Goal: Obtain resource: Download file/media

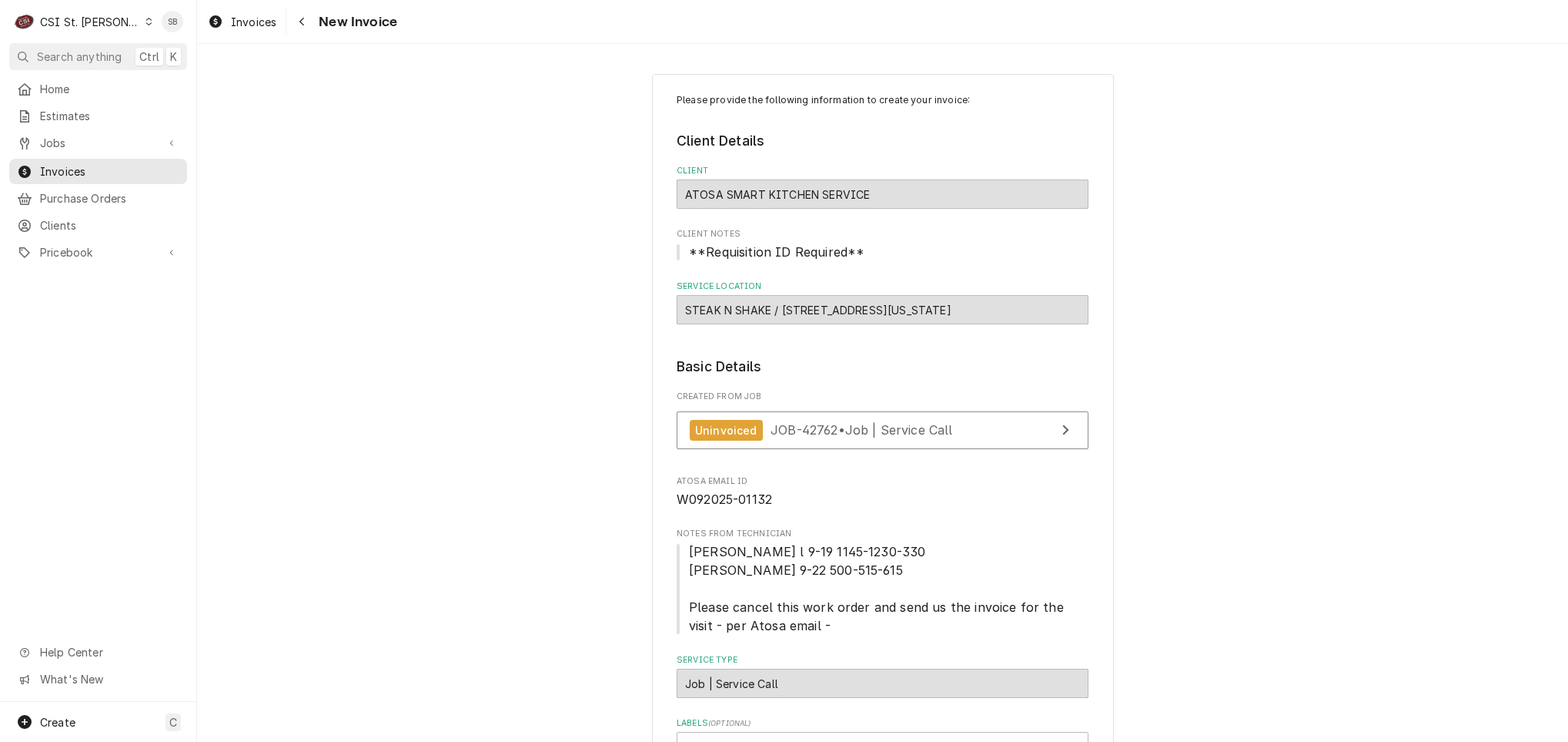
click at [107, 17] on div "CSI St. Louis" at bounding box center [90, 21] width 100 height 16
click at [157, 37] on div "CSI [US_STATE][GEOGRAPHIC_DATA]" at bounding box center [237, 31] width 203 height 16
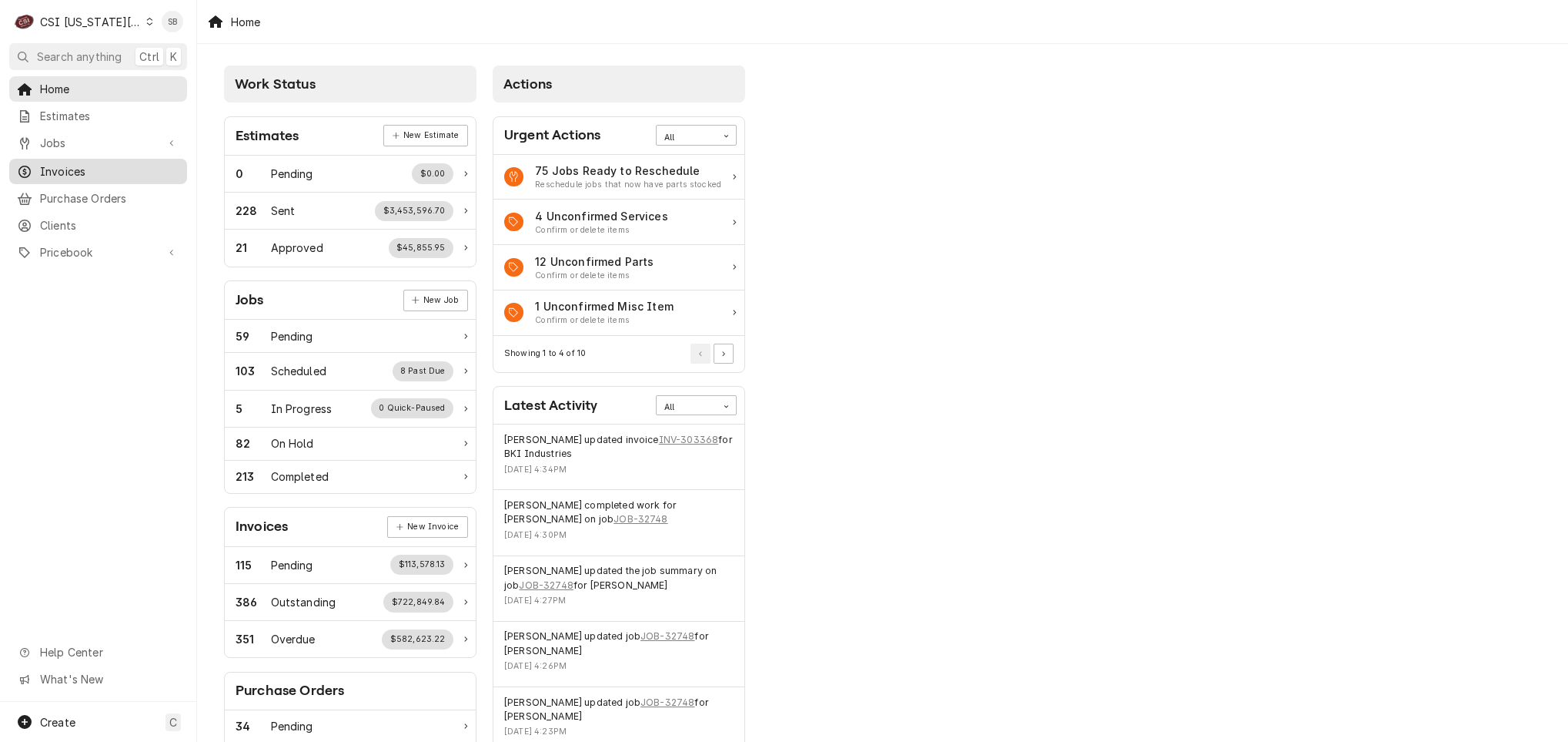
click at [72, 165] on span "Invoices" at bounding box center [109, 171] width 139 height 16
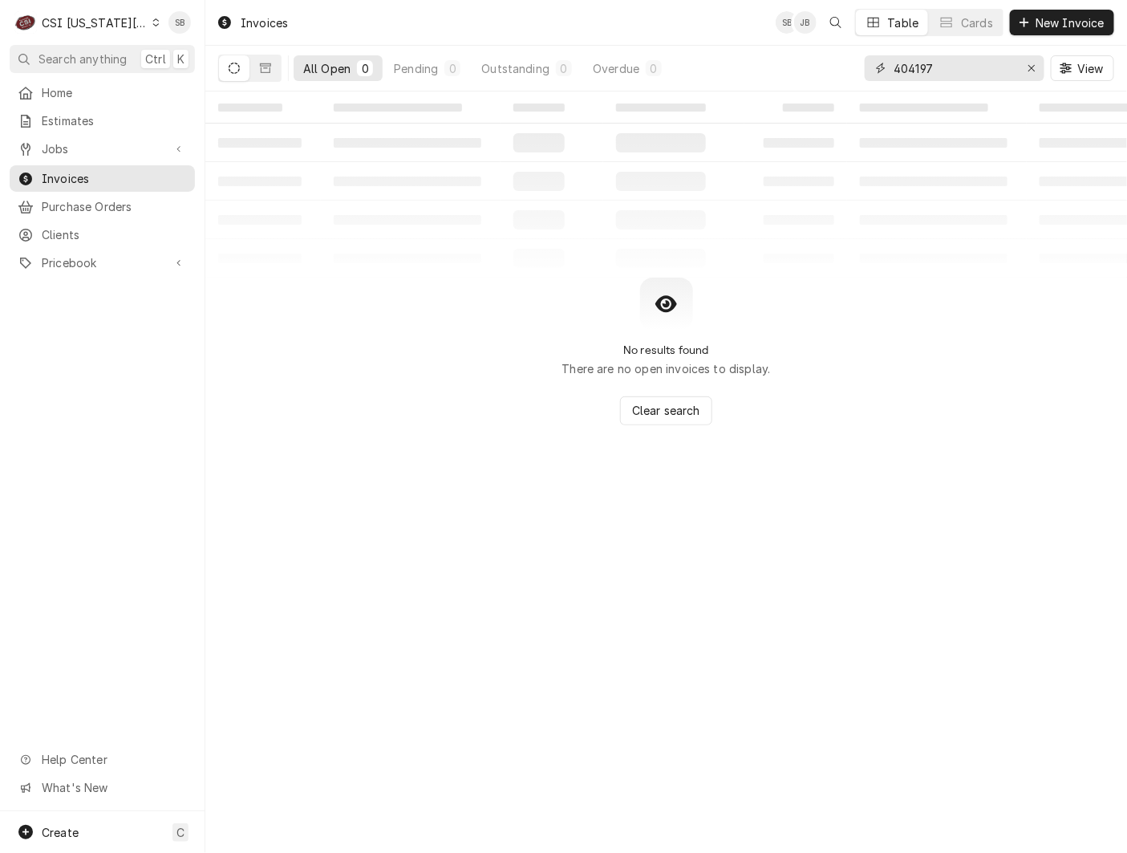
click at [910, 73] on input "404197" at bounding box center [954, 68] width 120 height 26
paste input "303382"
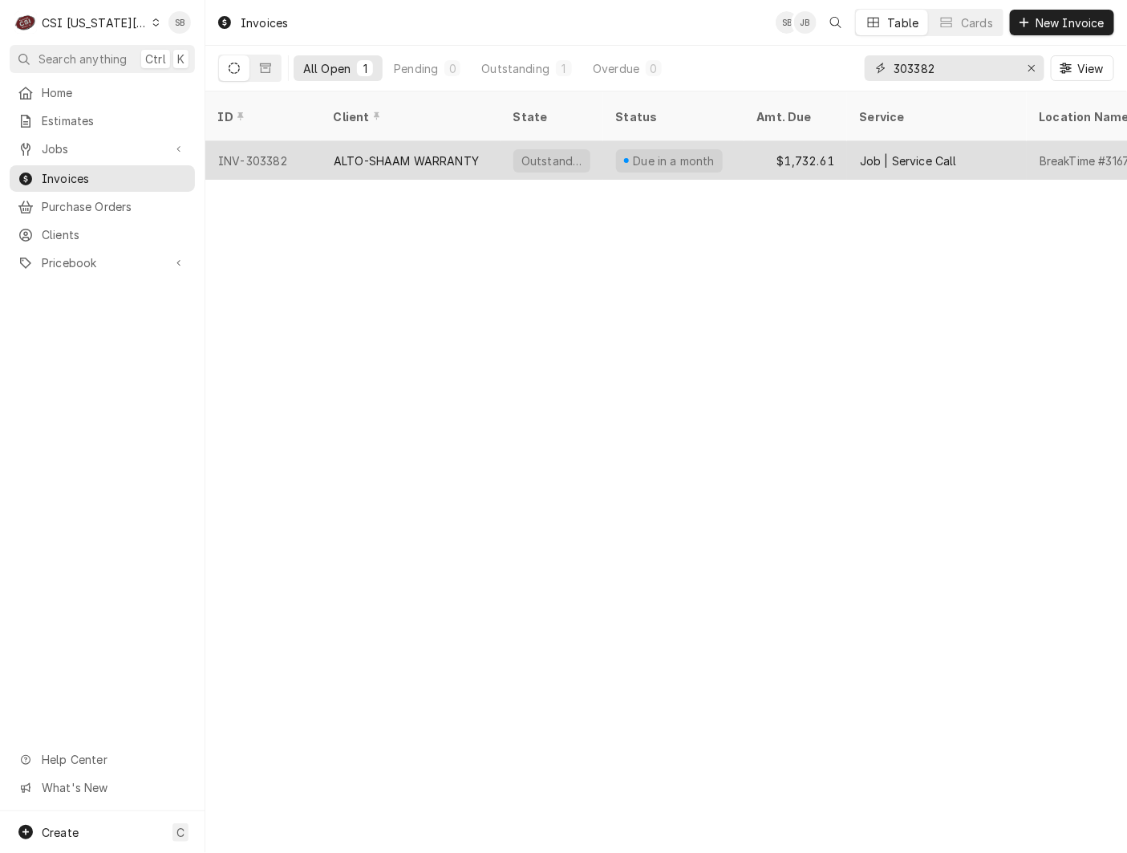
type input "303382"
click at [422, 154] on div "ALTO-SHAAM WARRANTY" at bounding box center [411, 160] width 180 height 39
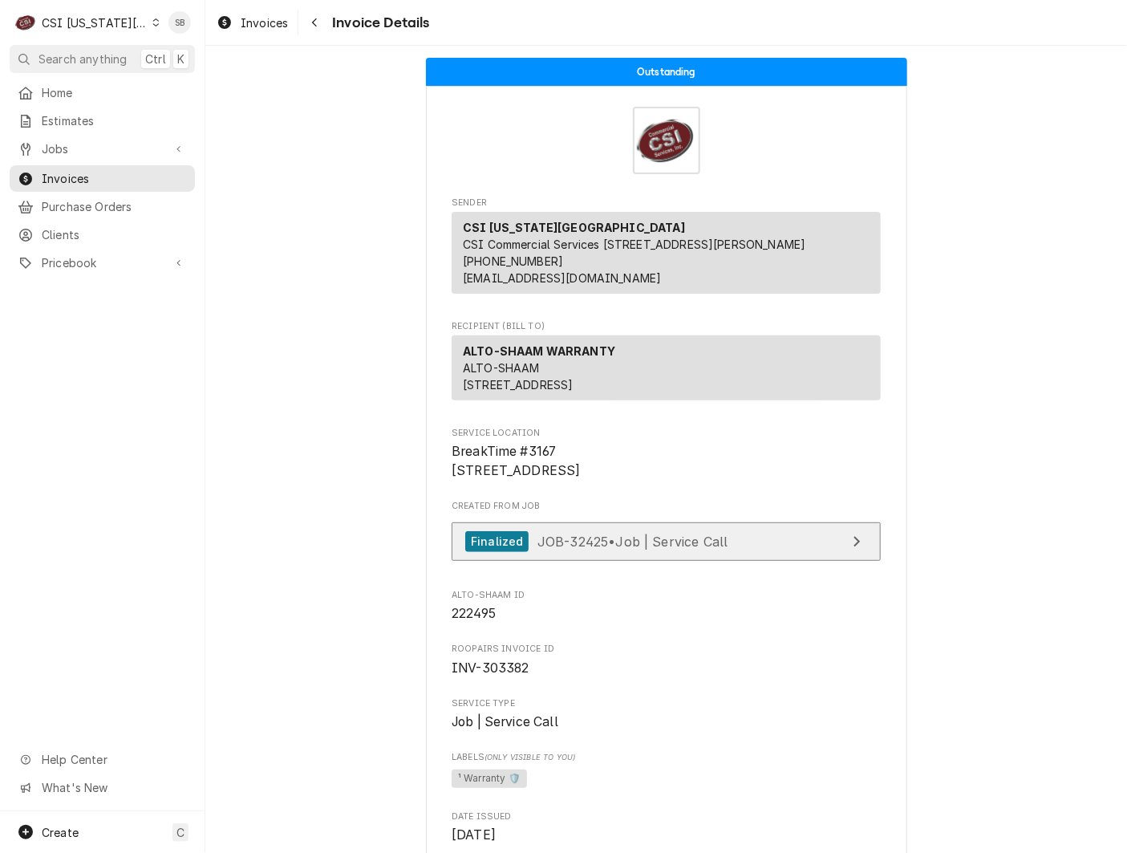
drag, startPoint x: 554, startPoint y: 604, endPoint x: 556, endPoint y: 588, distance: 16.2
click at [554, 553] on div "Finalized JOB-32425 • Job | Service Call" at bounding box center [596, 542] width 262 height 22
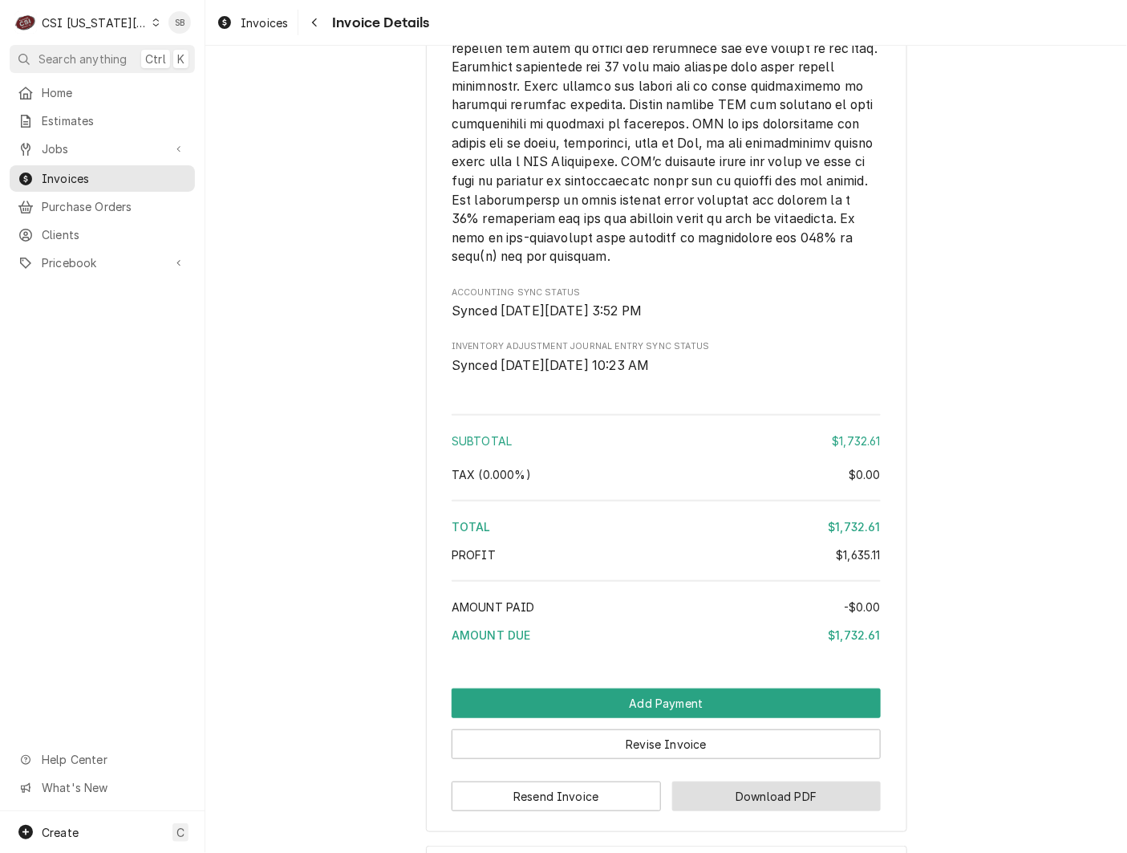
scroll to position [4634, 0]
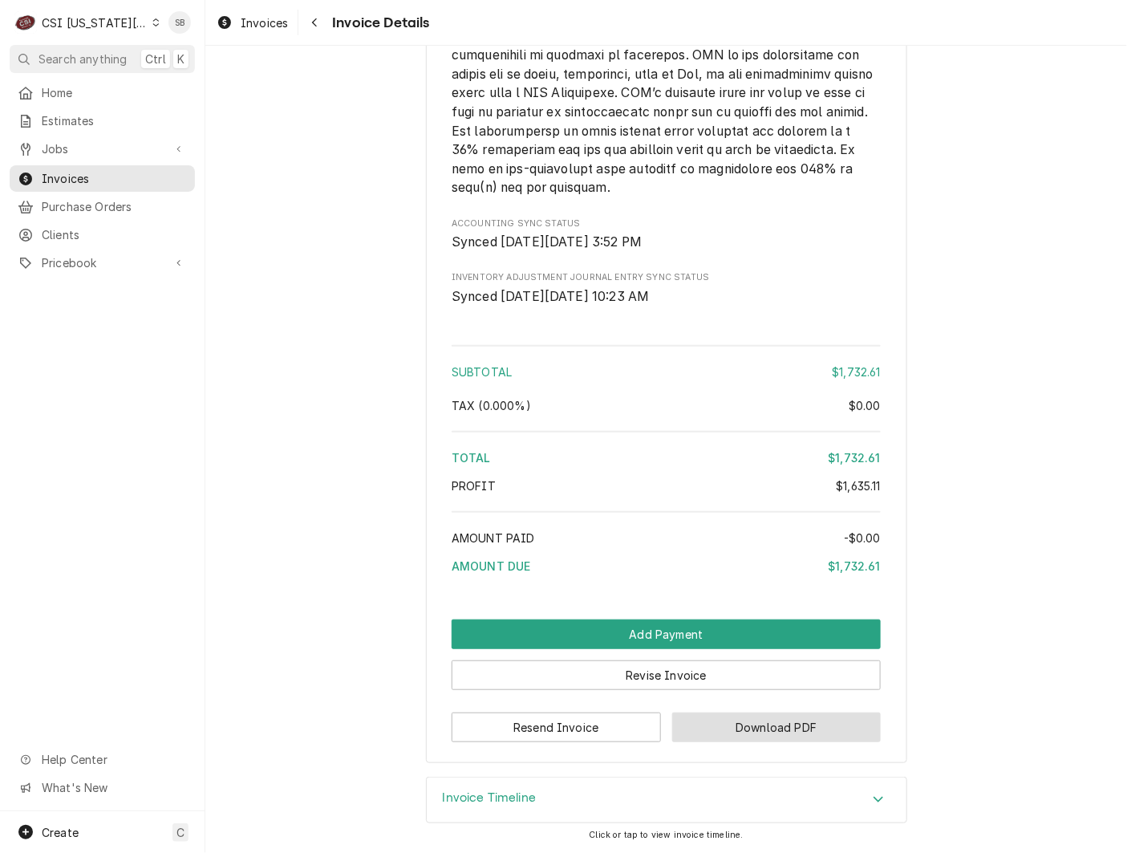
click at [756, 720] on button "Download PDF" at bounding box center [776, 727] width 209 height 30
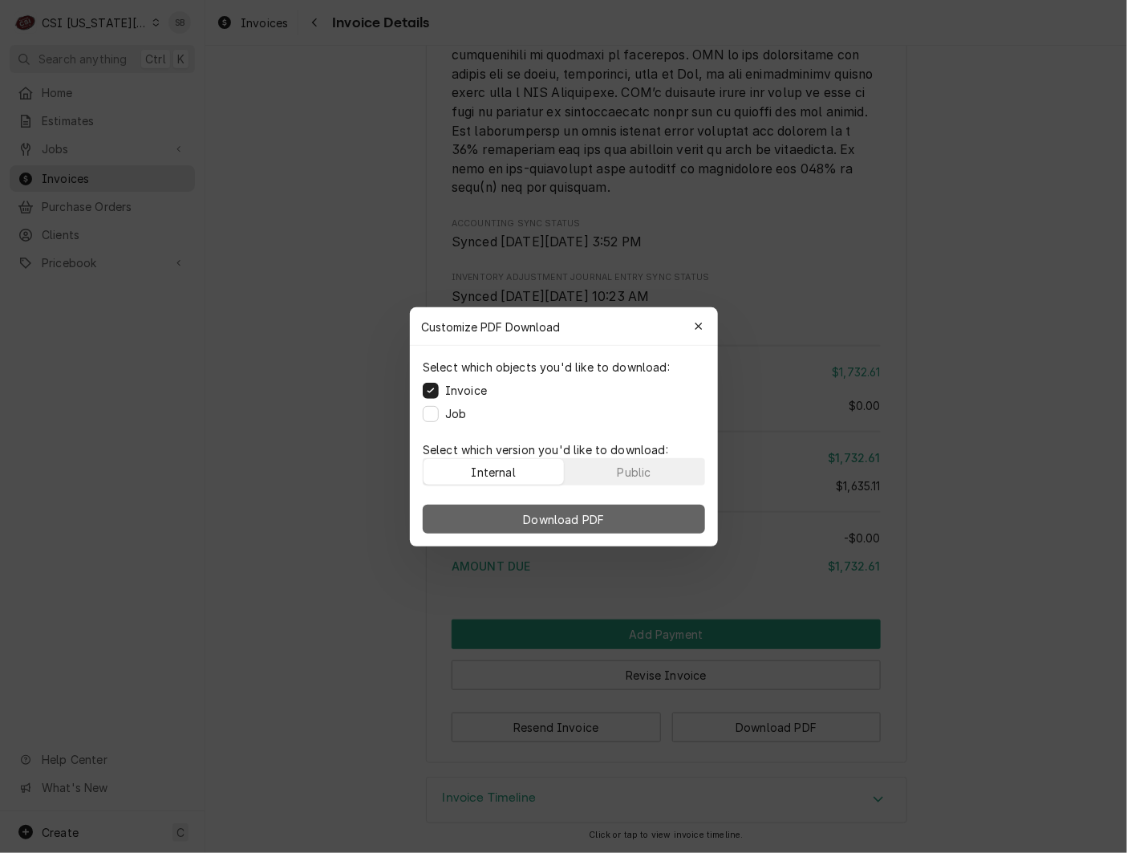
click at [581, 514] on span "Download PDF" at bounding box center [563, 518] width 87 height 17
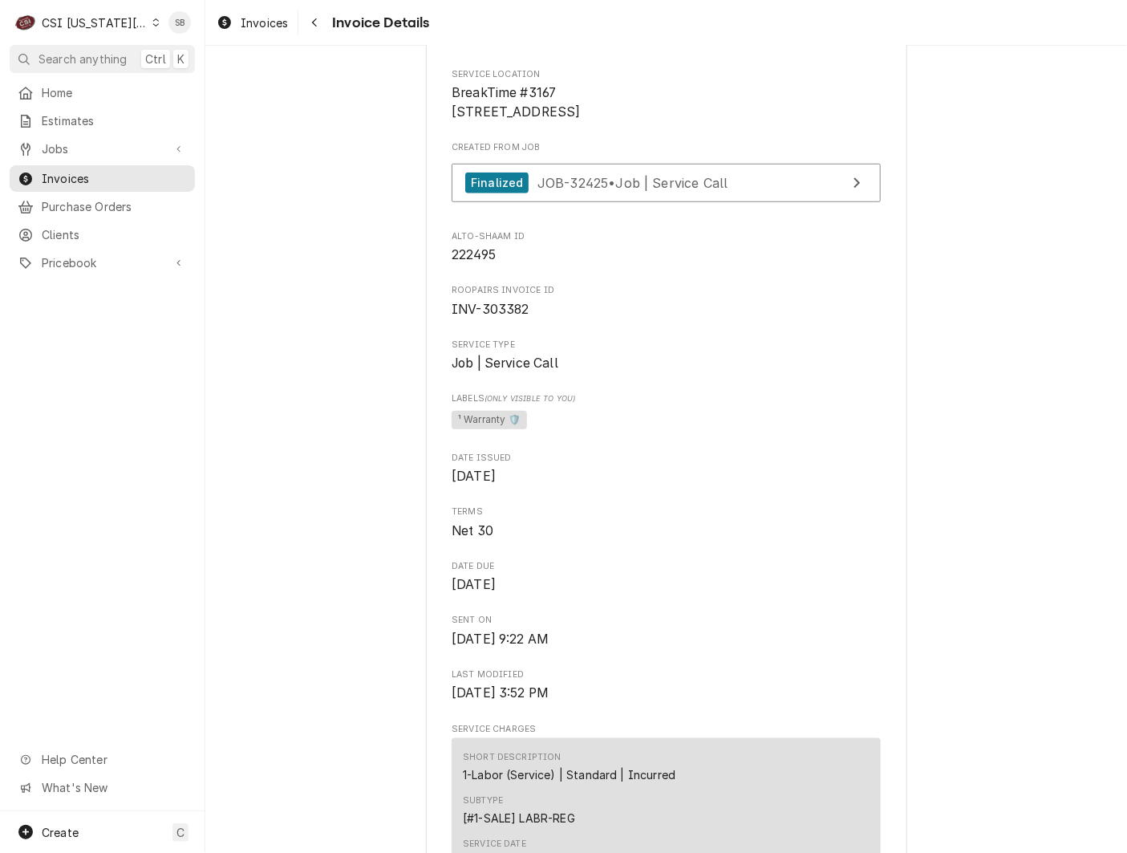
scroll to position [361, 0]
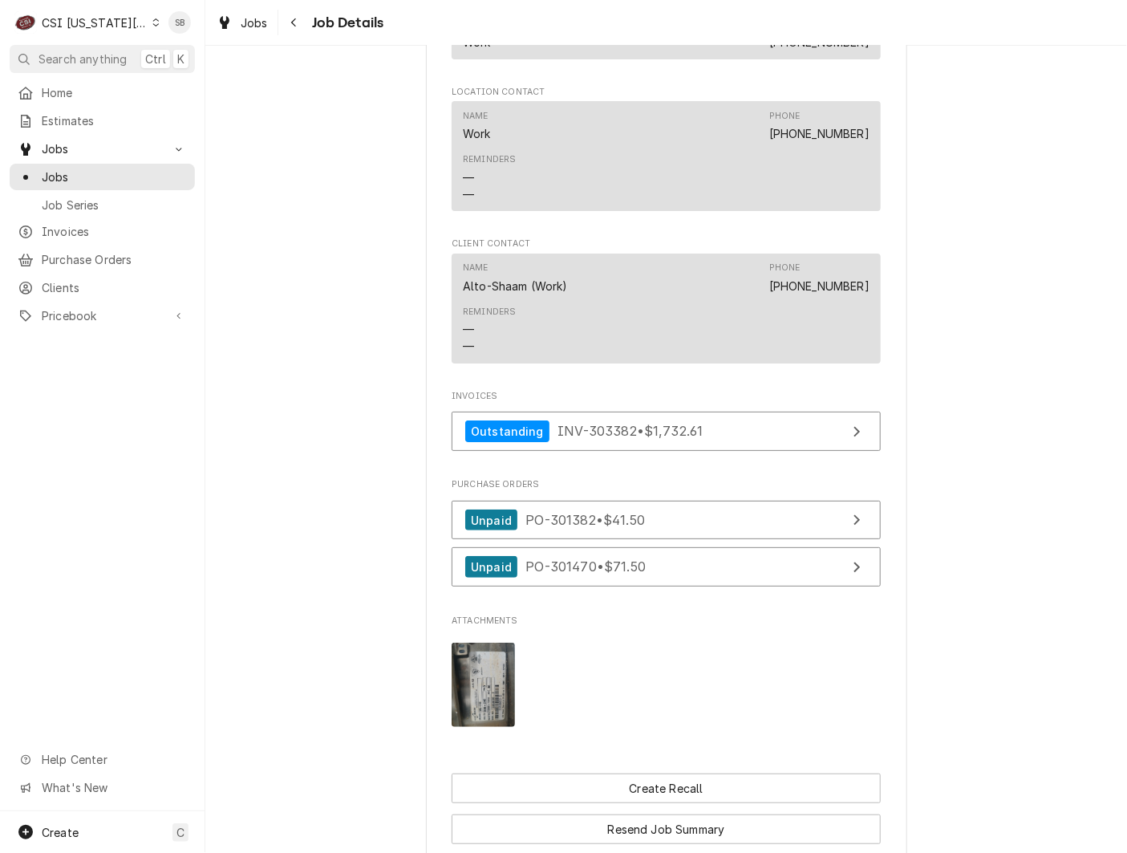
scroll to position [2545, 0]
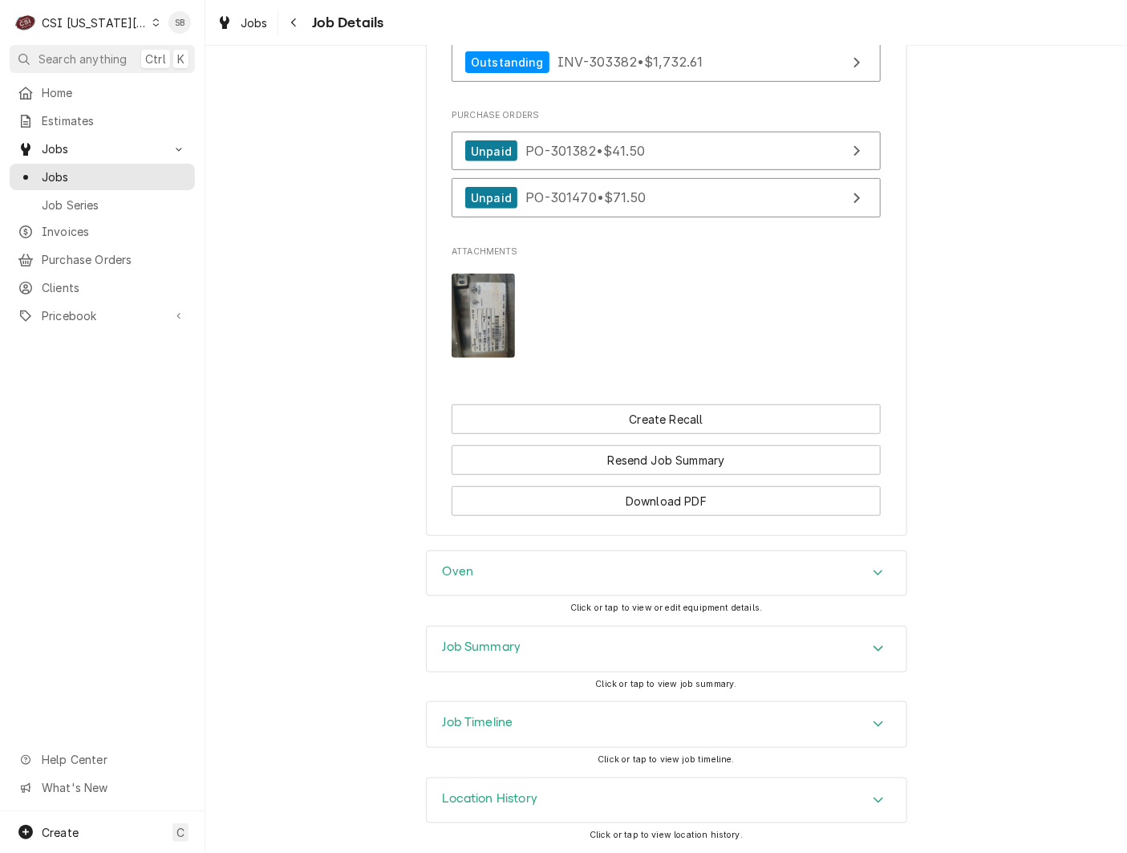
click at [586, 657] on div "Job Summary" at bounding box center [667, 649] width 480 height 45
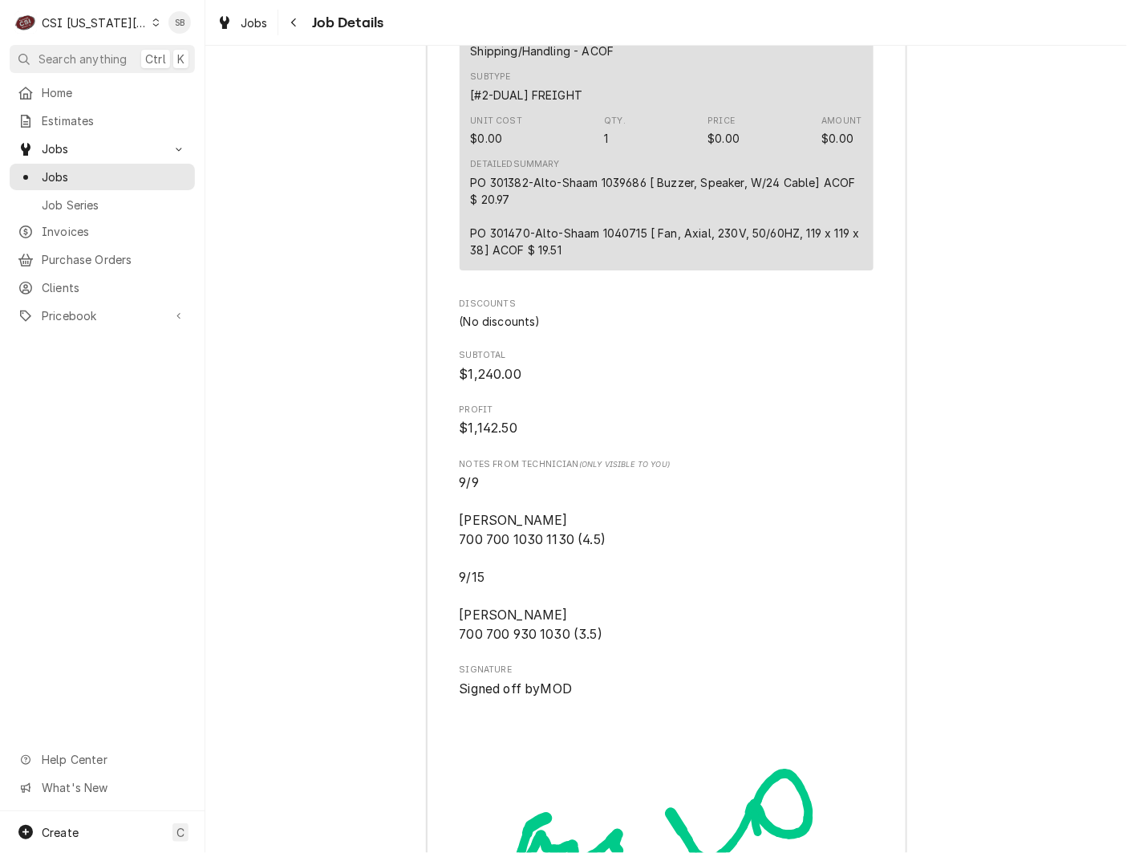
scroll to position [7404, 0]
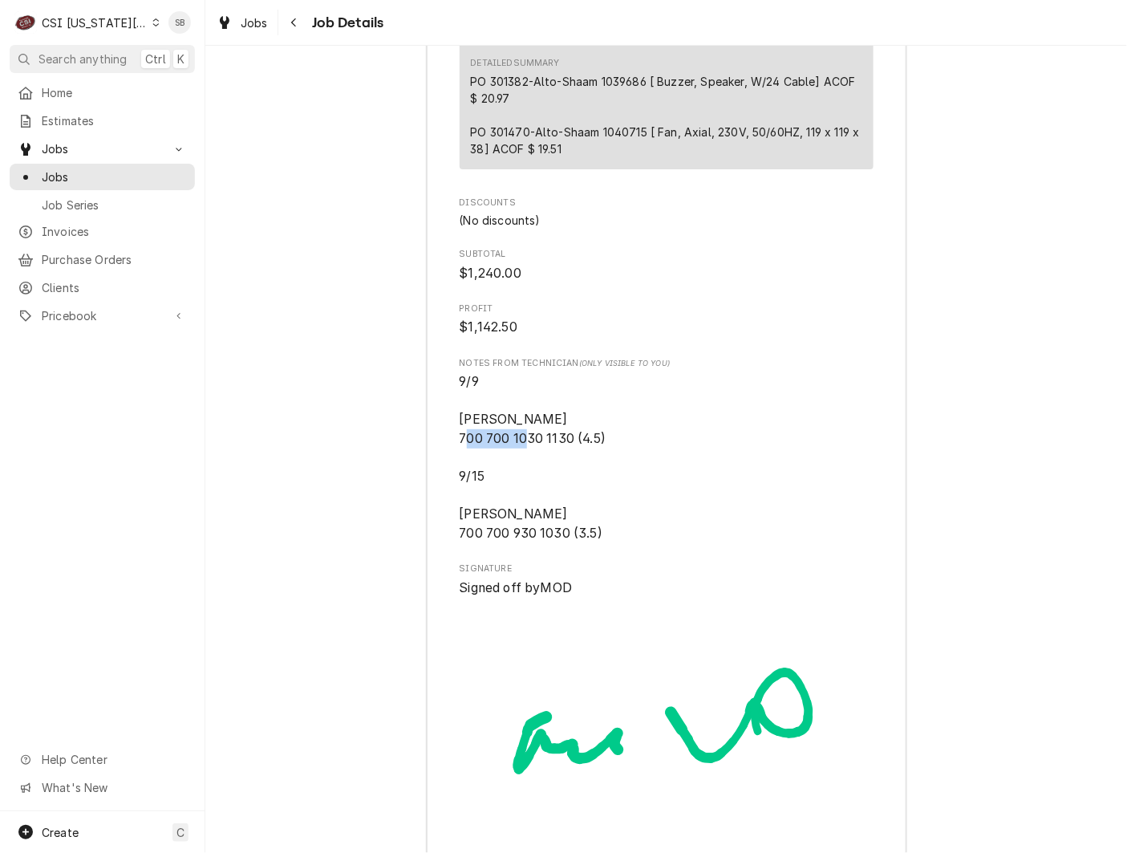
drag, startPoint x: 492, startPoint y: 482, endPoint x: 550, endPoint y: 486, distance: 57.9
click at [550, 486] on span "9/9 [PERSON_NAME] 700 700 1030 1130 (4.5) 9/15 [PERSON_NAME] 700 700 930 1030 (…" at bounding box center [533, 457] width 147 height 167
drag, startPoint x: 550, startPoint y: 486, endPoint x: 540, endPoint y: 487, distance: 9.7
click at [540, 487] on span "9/9 [PERSON_NAME] 700 700 1030 1130 (4.5) 9/15 [PERSON_NAME] 700 700 930 1030 (…" at bounding box center [667, 457] width 414 height 171
click at [534, 491] on span "9/9 Marshall 700 700 1030 1130 (4.5) 9/15 Marshall 700 700 930 1030 (3.5)" at bounding box center [667, 457] width 414 height 171
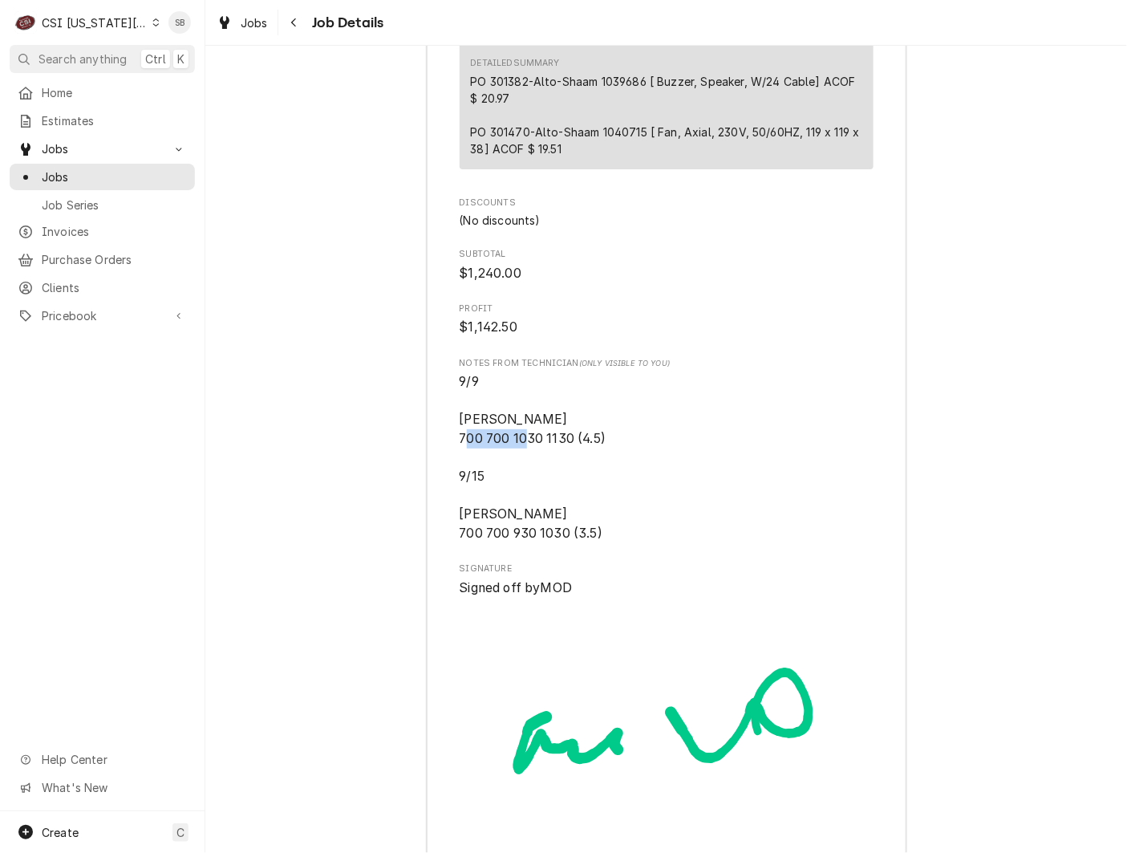
drag, startPoint x: 492, startPoint y: 480, endPoint x: 549, endPoint y: 480, distance: 57.0
click at [549, 480] on span "9/9 Marshall 700 700 1030 1130 (4.5) 9/15 Marshall 700 700 930 1030 (3.5)" at bounding box center [533, 457] width 147 height 167
drag, startPoint x: 549, startPoint y: 480, endPoint x: 538, endPoint y: 575, distance: 96.1
click at [538, 541] on span "9/9 Marshall 700 700 1030 1130 (4.5) 9/15 Marshall 700 700 930 1030 (3.5)" at bounding box center [533, 457] width 147 height 167
drag, startPoint x: 538, startPoint y: 575, endPoint x: 499, endPoint y: 581, distance: 38.9
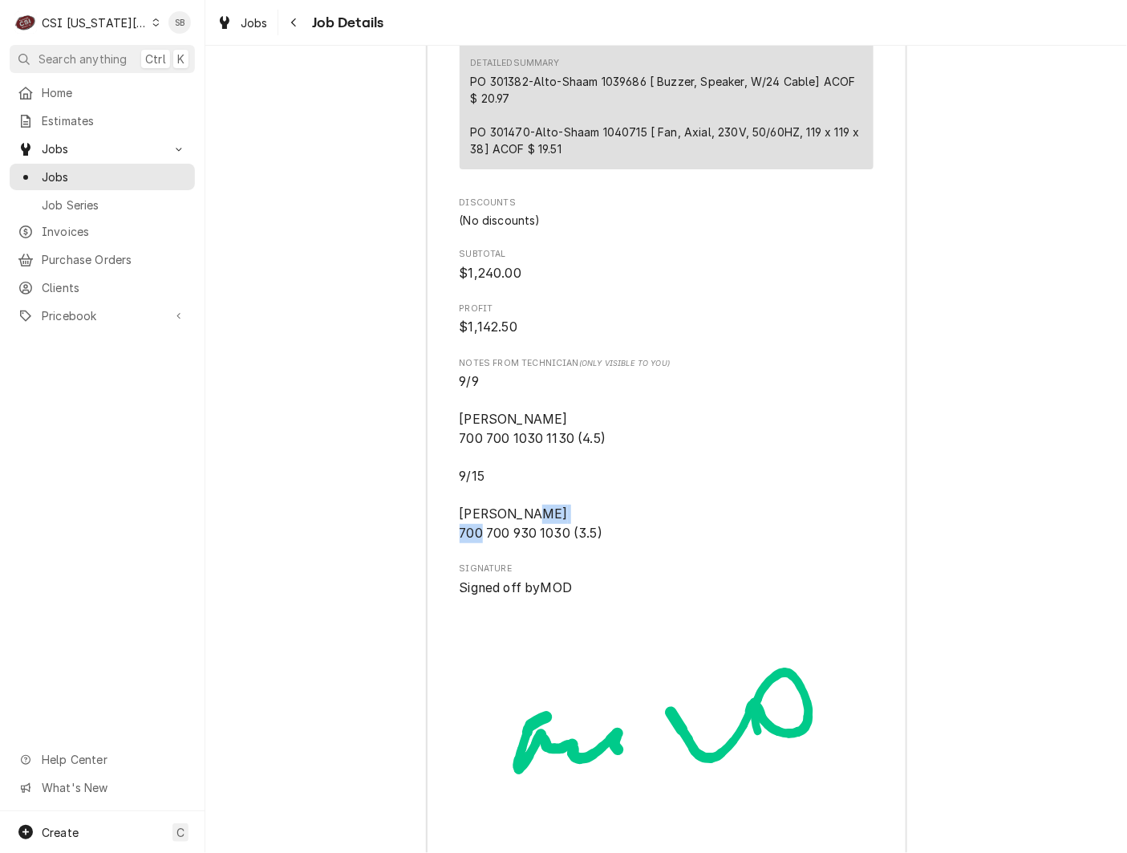
click at [499, 543] on span "9/9 Marshall 700 700 1030 1130 (4.5) 9/15 Marshall 700 700 930 1030 (3.5)" at bounding box center [667, 457] width 414 height 171
drag, startPoint x: 508, startPoint y: 578, endPoint x: 542, endPoint y: 580, distance: 33.8
click at [542, 541] on span "9/9 Marshall 700 700 1030 1130 (4.5) 9/15 Marshall 700 700 930 1030 (3.5)" at bounding box center [533, 457] width 147 height 167
drag, startPoint x: 542, startPoint y: 580, endPoint x: 516, endPoint y: 473, distance: 110.5
click at [516, 473] on span "9/9 Marshall 700 700 1030 1130 (4.5) 9/15 Marshall 700 700 930 1030 (3.5)" at bounding box center [533, 457] width 147 height 167
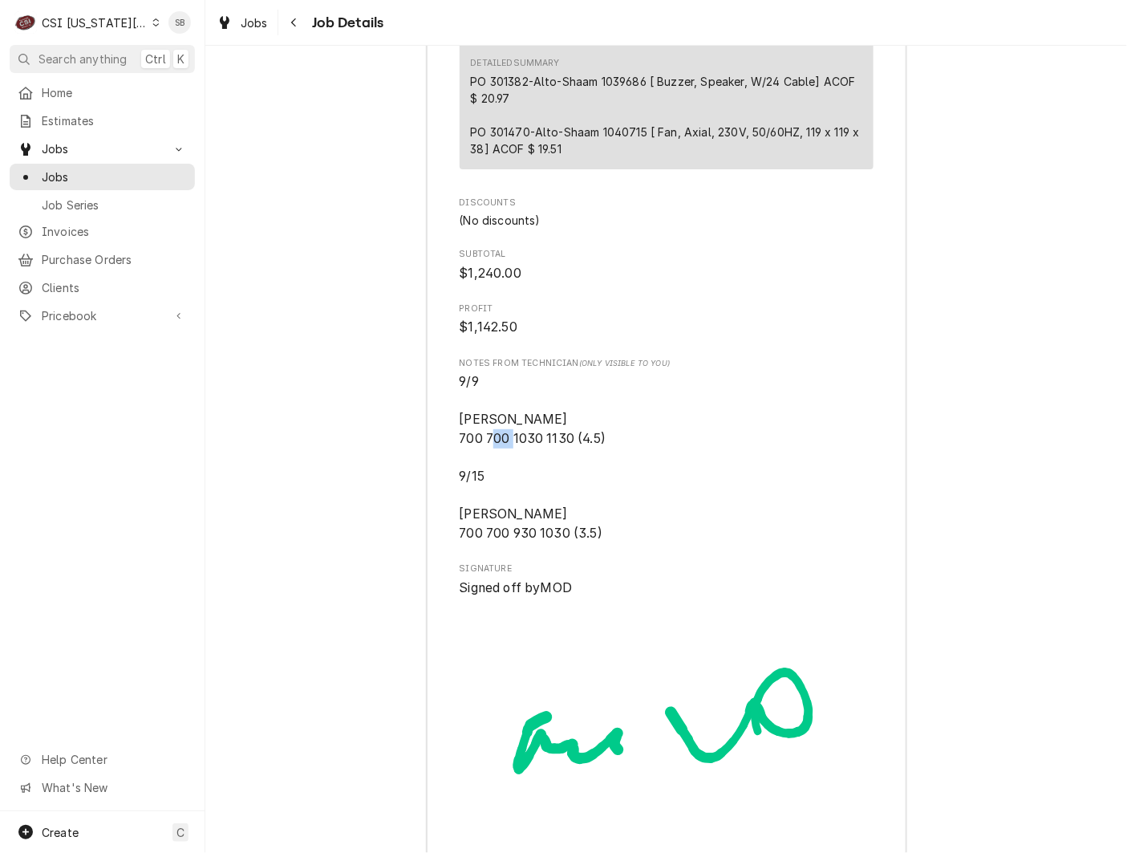
drag, startPoint x: 516, startPoint y: 475, endPoint x: 538, endPoint y: 479, distance: 22.0
click at [538, 479] on span "9/9 Marshall 700 700 1030 1130 (4.5) 9/15 Marshall 700 700 930 1030 (3.5)" at bounding box center [533, 457] width 147 height 167
drag, startPoint x: 538, startPoint y: 479, endPoint x: 540, endPoint y: 489, distance: 10.7
click at [540, 489] on span "9/9 Marshall 700 700 1030 1130 (4.5) 9/15 Marshall 700 700 930 1030 (3.5)" at bounding box center [667, 457] width 414 height 171
drag, startPoint x: 504, startPoint y: 477, endPoint x: 520, endPoint y: 481, distance: 16.8
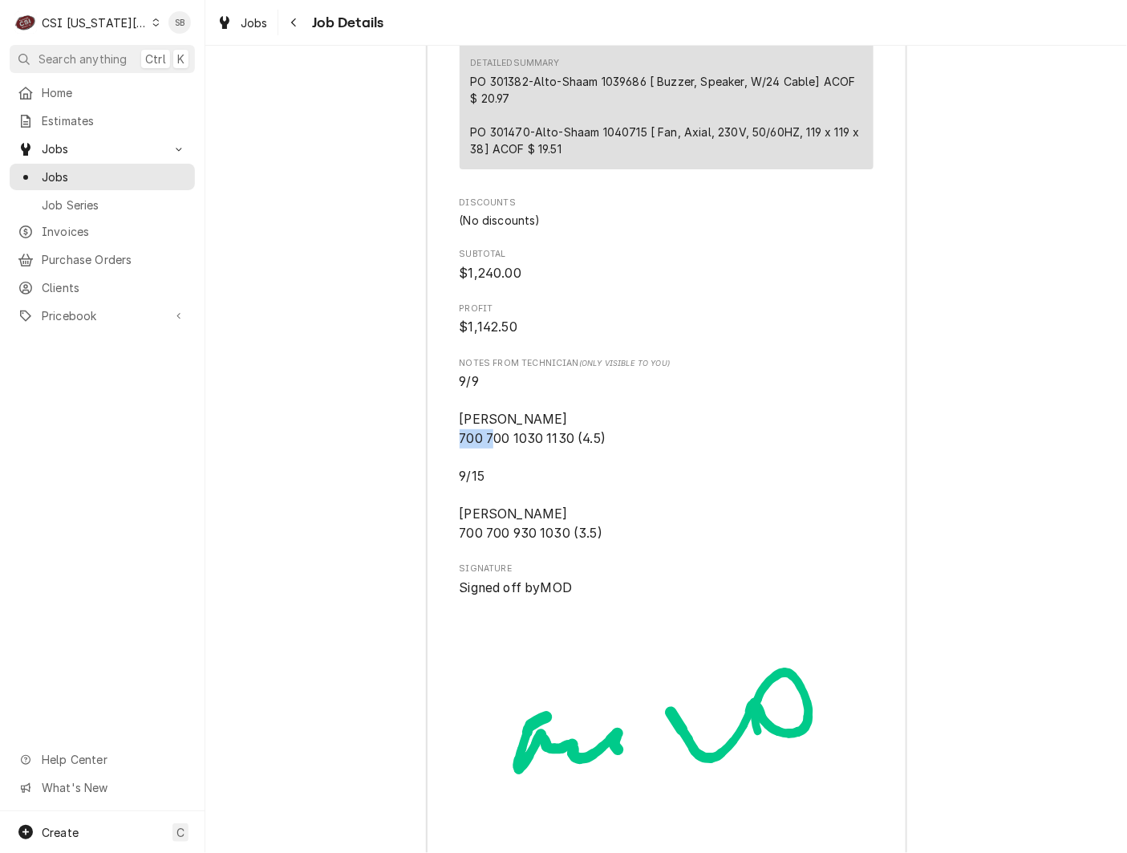
click at [520, 481] on span "9/9 Marshall 700 700 1030 1130 (4.5) 9/15 Marshall 700 700 930 1030 (3.5)" at bounding box center [533, 457] width 147 height 167
click at [518, 489] on span "9/9 Marshall 700 700 1030 1130 (4.5) 9/15 Marshall 700 700 930 1030 (3.5)" at bounding box center [667, 457] width 414 height 171
drag, startPoint x: 489, startPoint y: 482, endPoint x: 518, endPoint y: 486, distance: 29.2
click at [518, 486] on span "9/9 Marshall 700 700 1030 1130 (4.5) 9/15 Marshall 700 700 930 1030 (3.5)" at bounding box center [533, 457] width 147 height 167
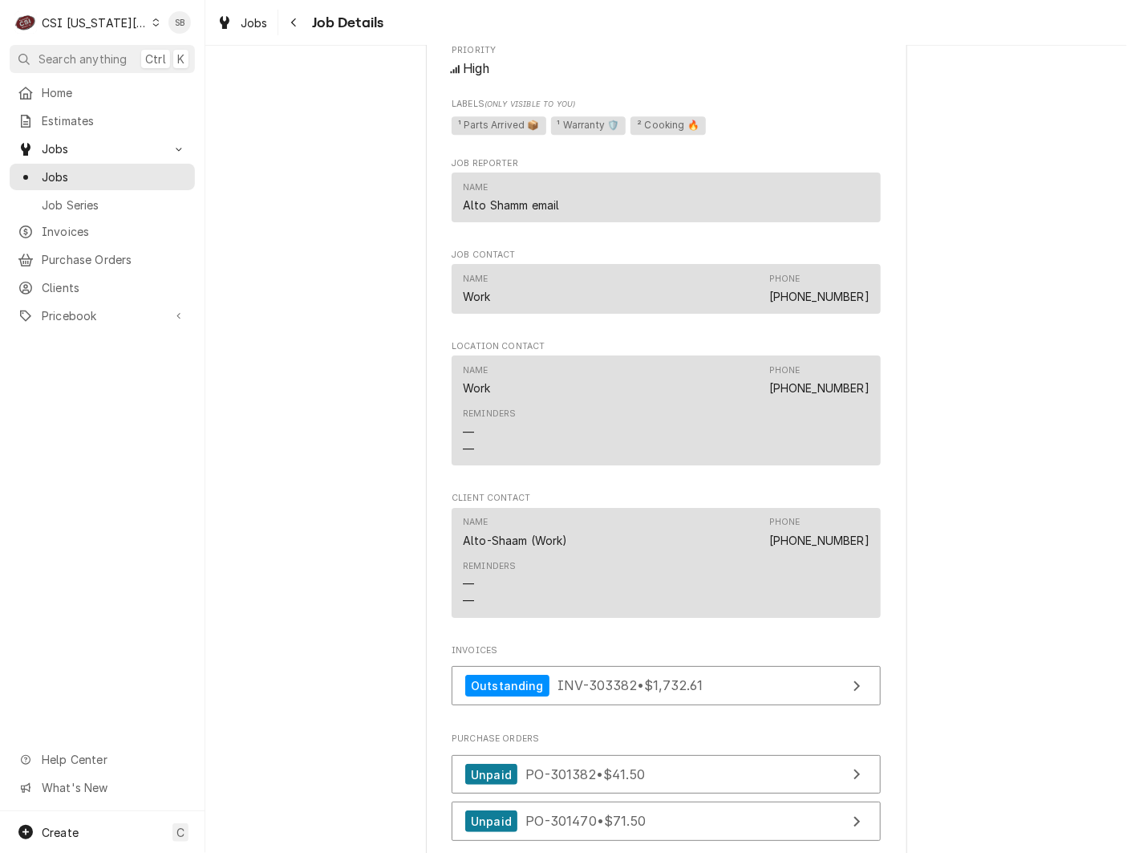
scroll to position [2590, 0]
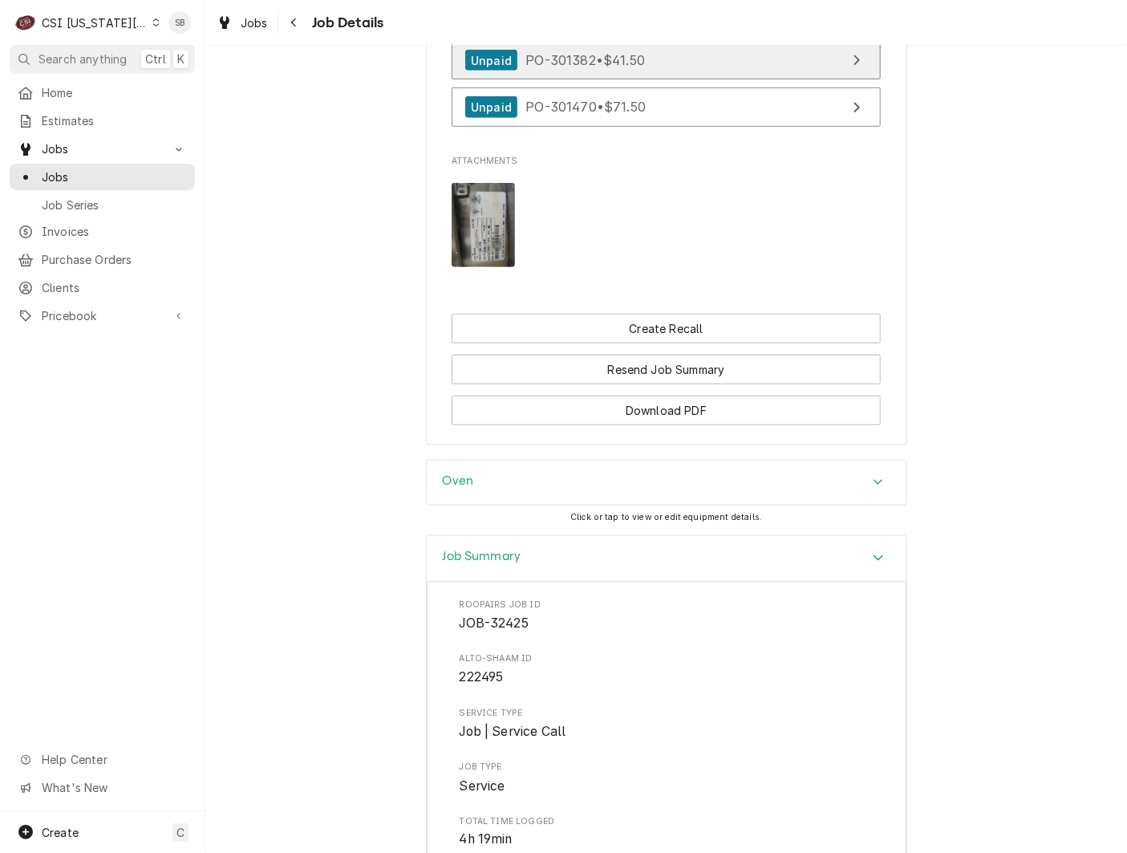
click at [566, 80] on link "Unpaid PO-301382 • $41.50" at bounding box center [666, 60] width 429 height 39
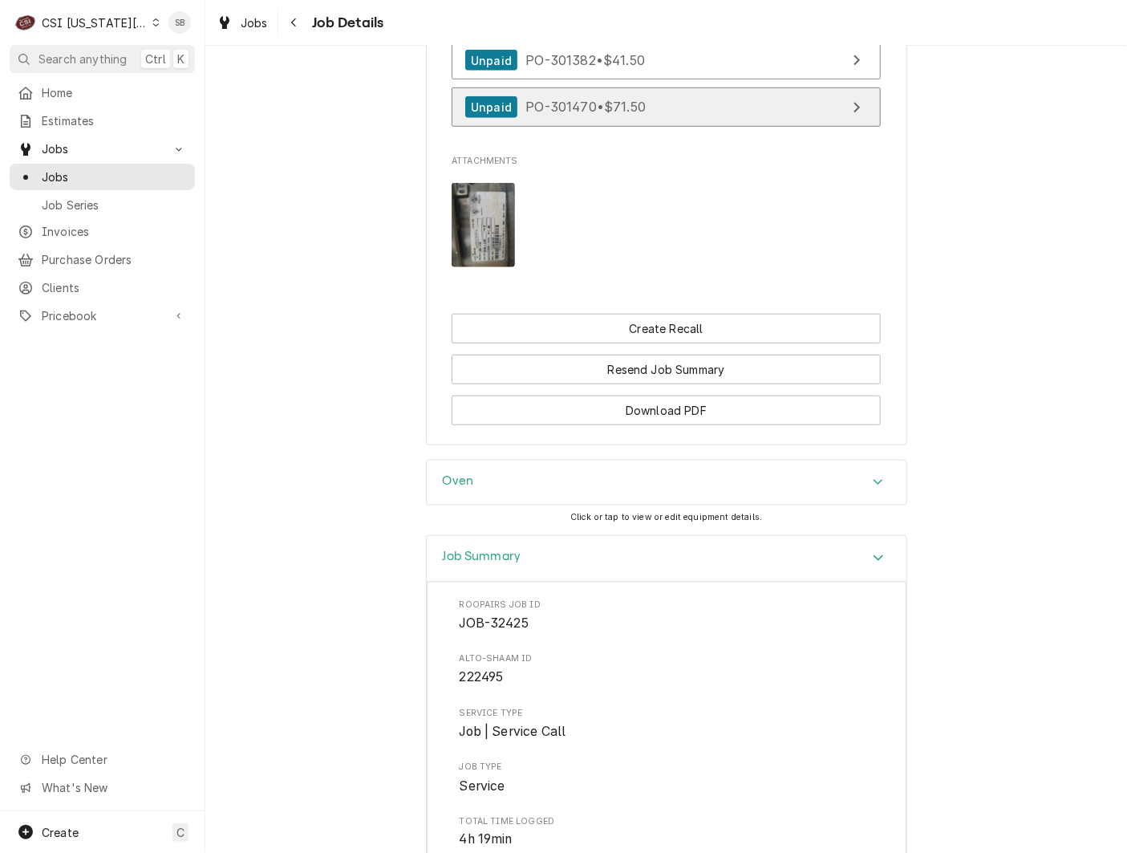
click at [571, 115] on span "PO-301470 • $71.50" at bounding box center [586, 107] width 120 height 16
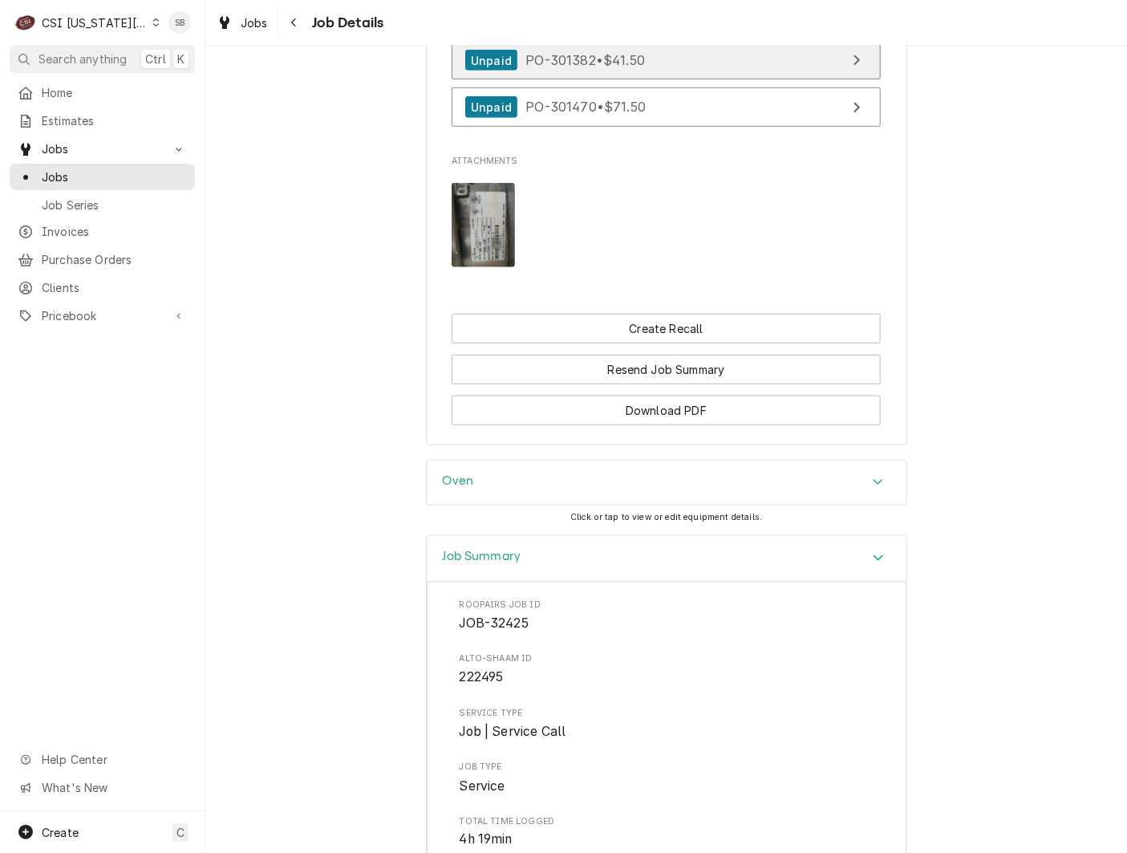
click at [599, 71] on div "Unpaid PO-301382 • $41.50" at bounding box center [555, 61] width 180 height 22
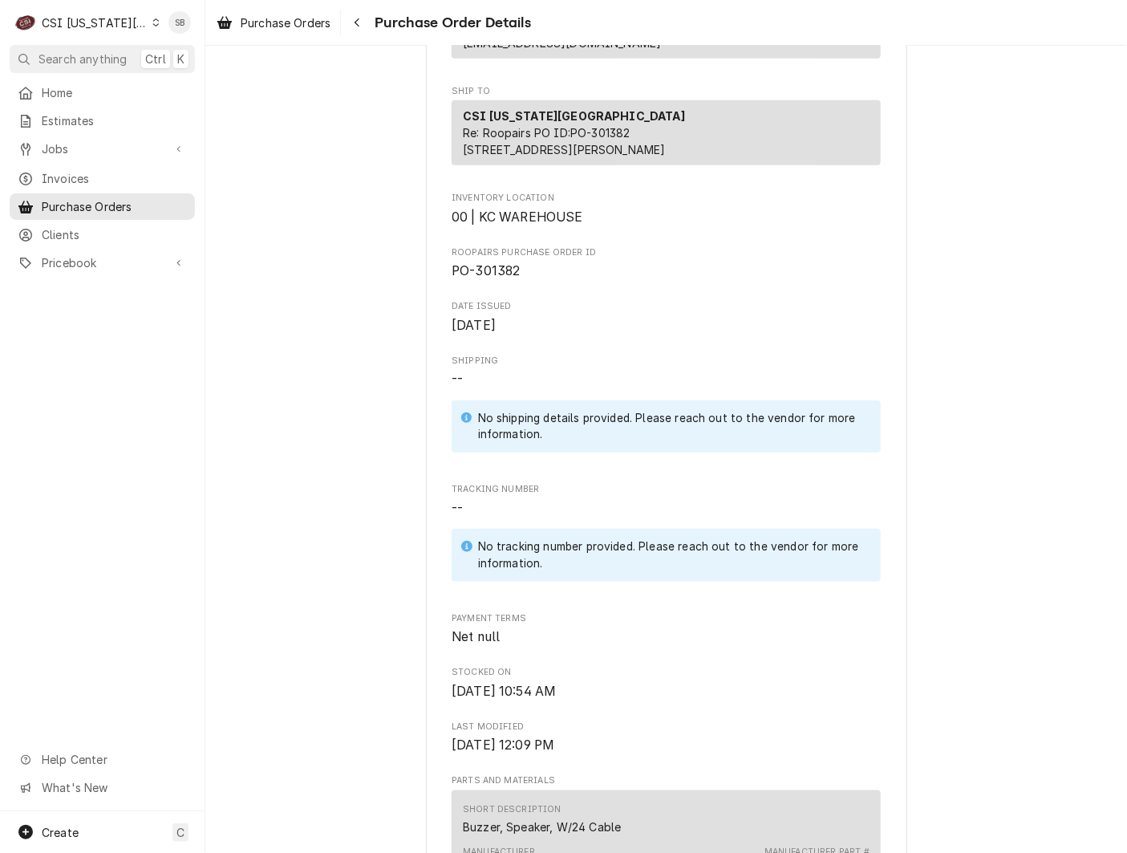
scroll to position [1083, 0]
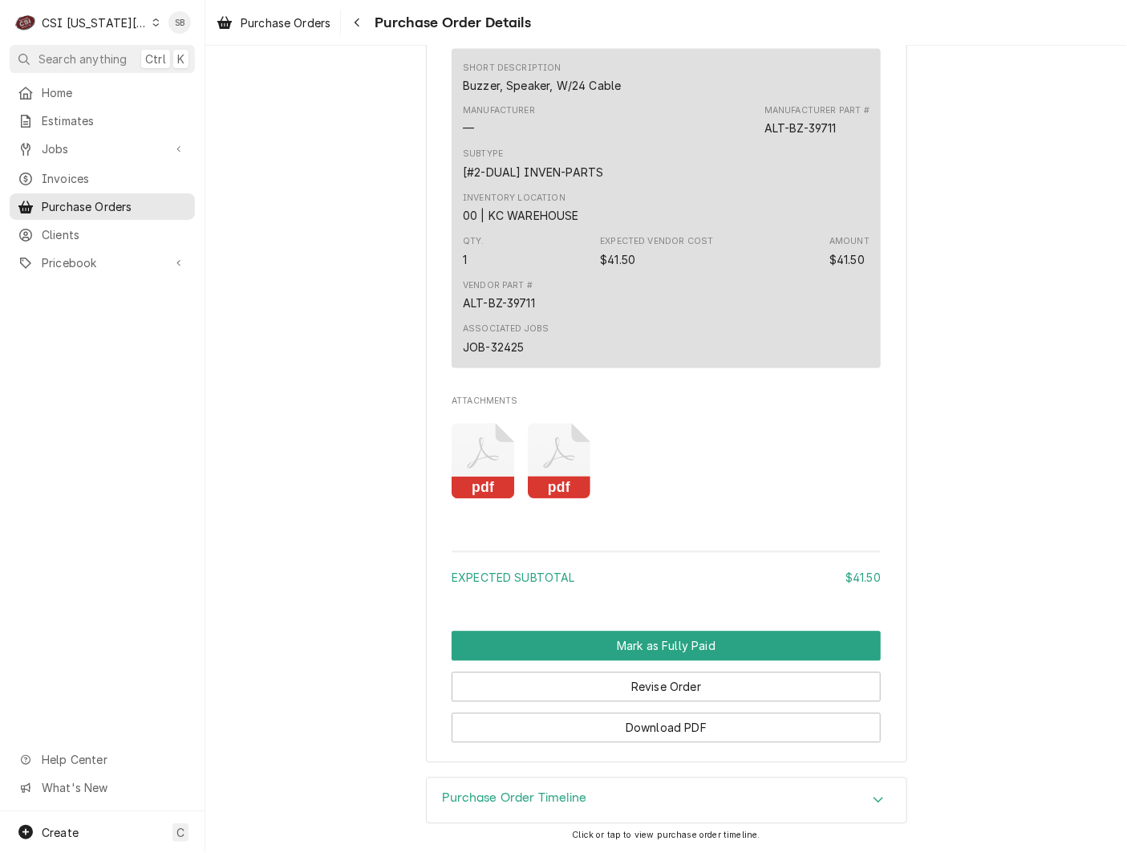
click at [453, 500] on icon "Attachments" at bounding box center [483, 462] width 63 height 76
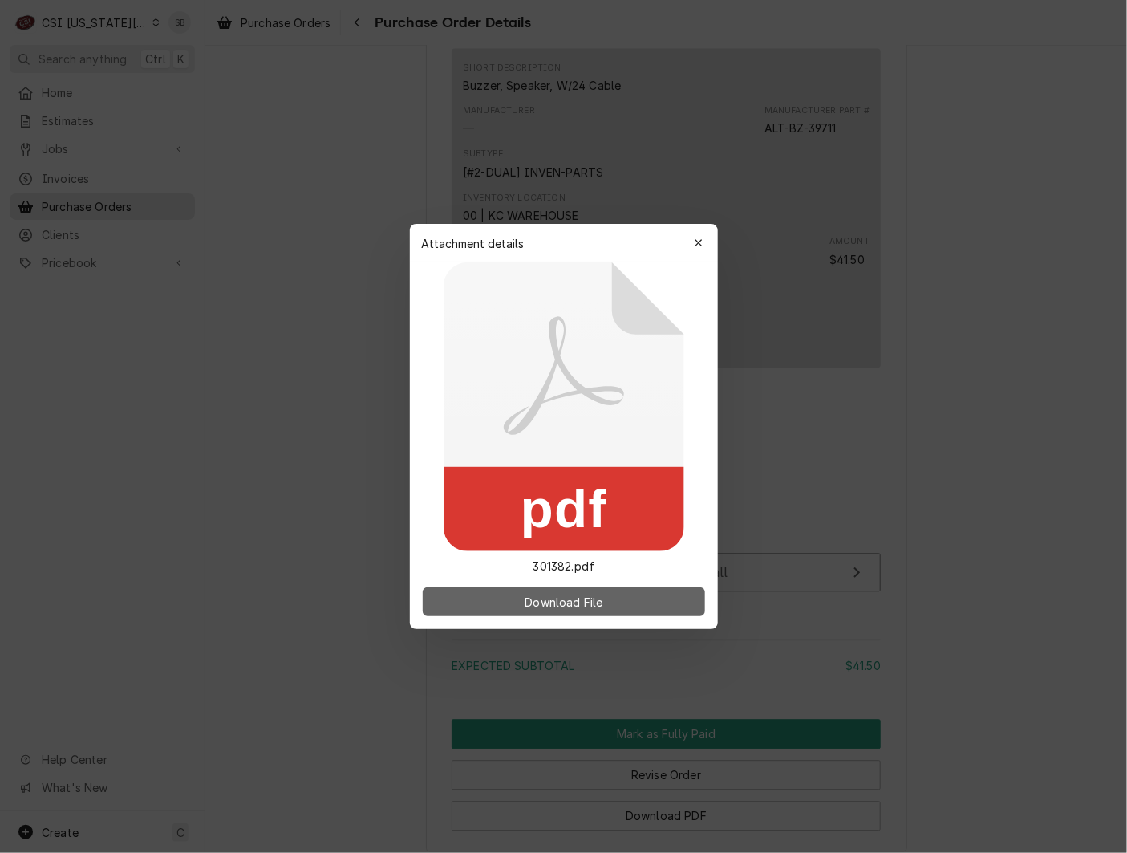
click at [566, 591] on button "Download File" at bounding box center [564, 601] width 282 height 29
click at [703, 244] on icon "button" at bounding box center [698, 242] width 9 height 11
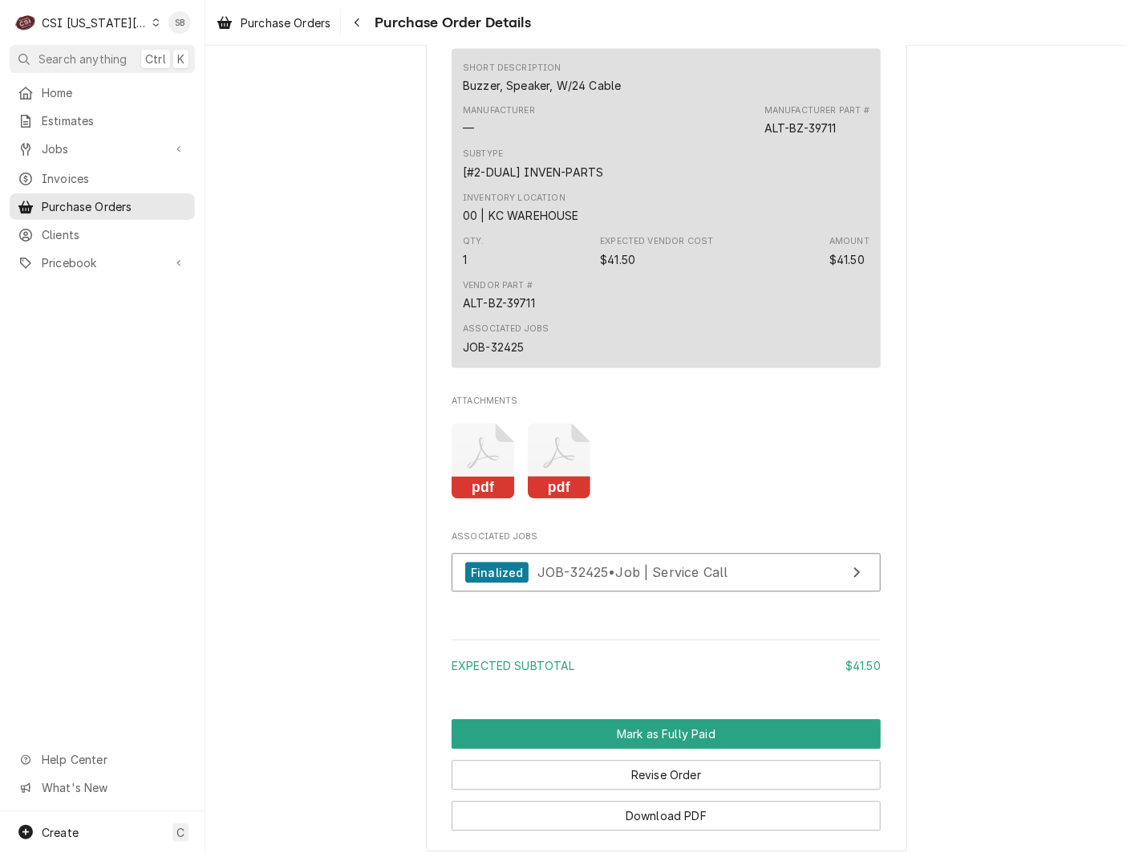
click at [566, 496] on icon "Attachments" at bounding box center [559, 462] width 63 height 76
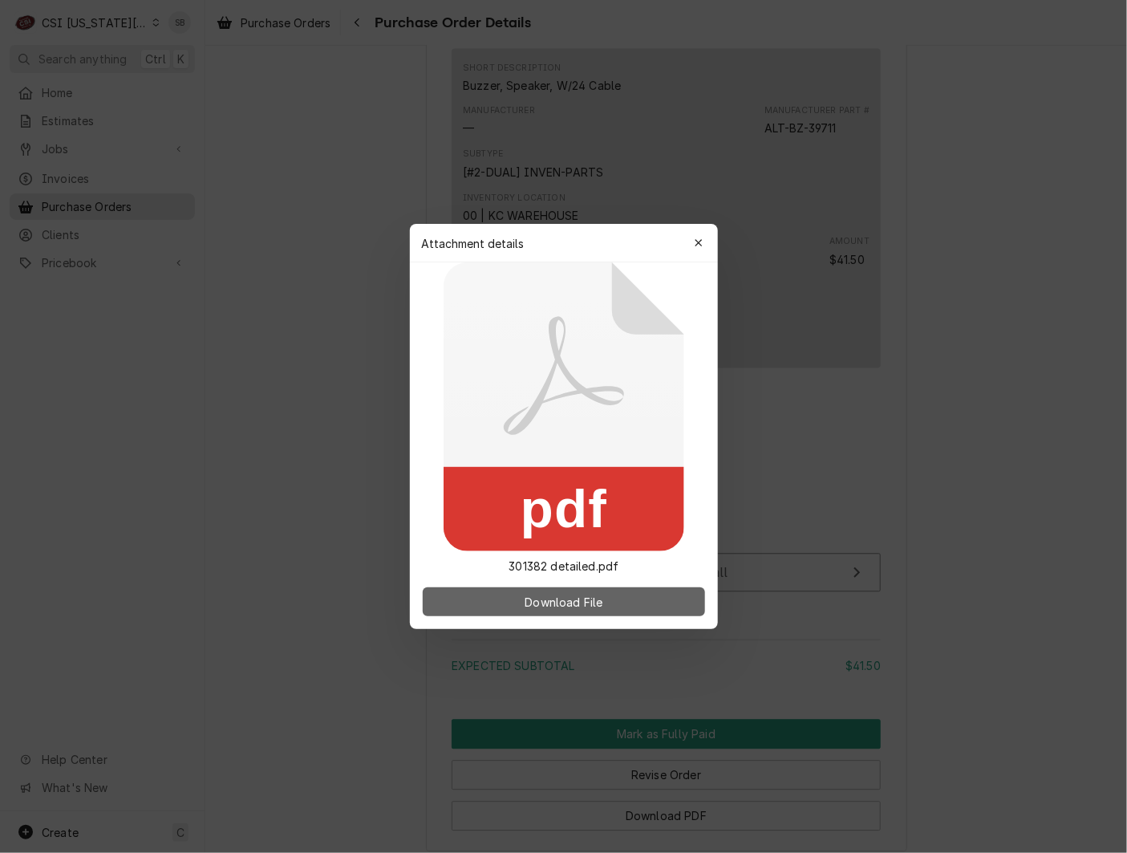
click at [581, 614] on button "Download File" at bounding box center [564, 601] width 282 height 29
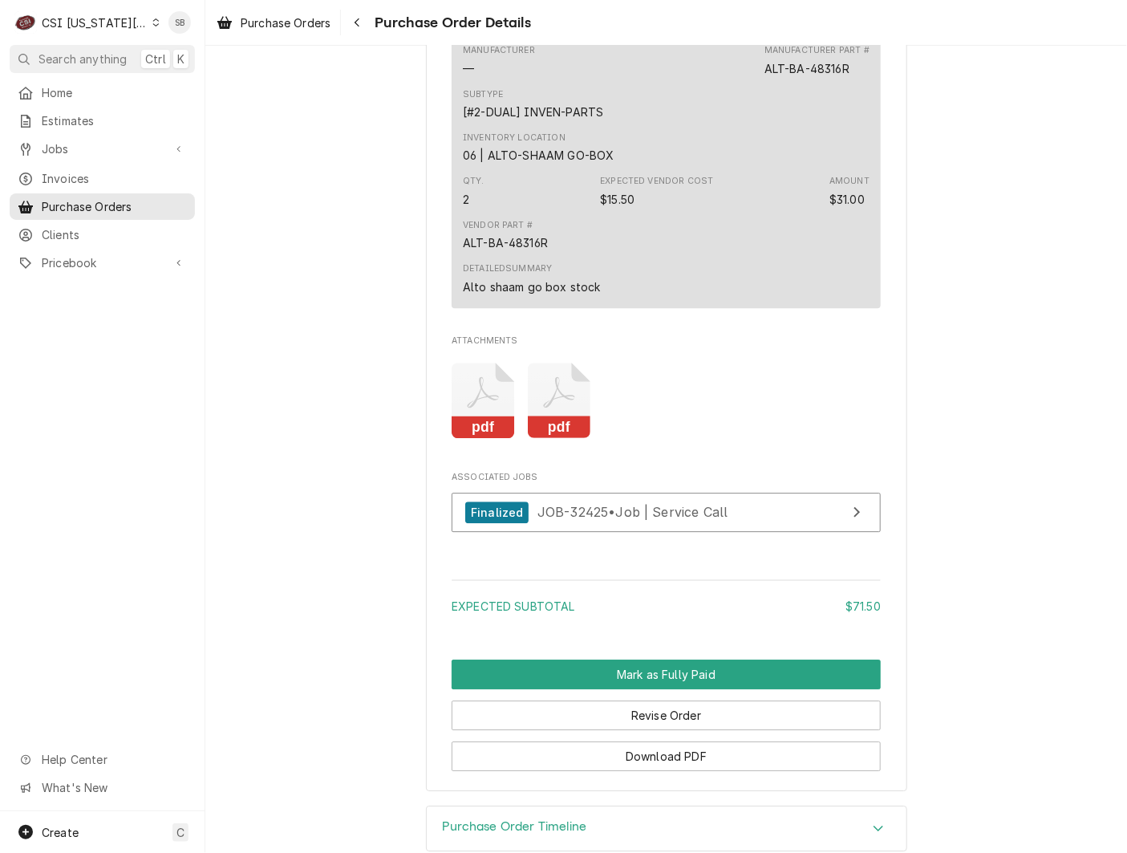
scroll to position [1553, 0]
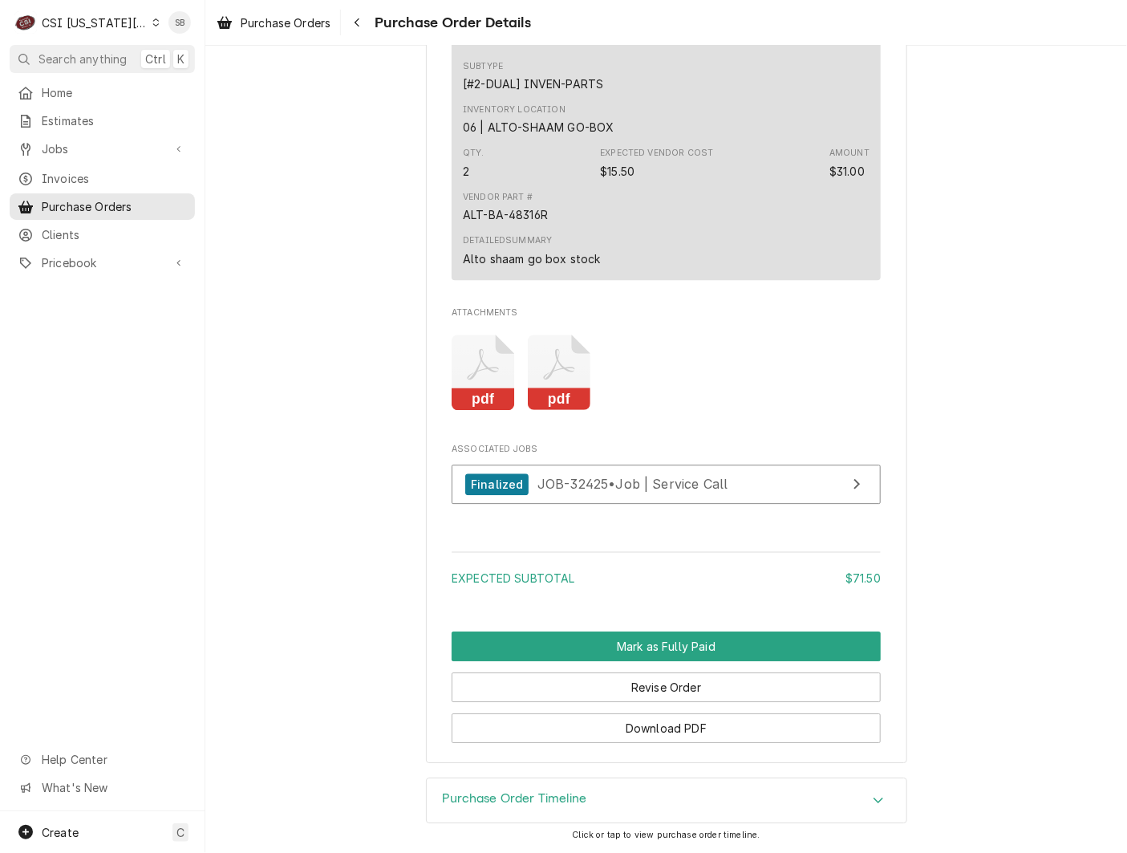
click at [485, 395] on rect "Attachments" at bounding box center [483, 399] width 63 height 22
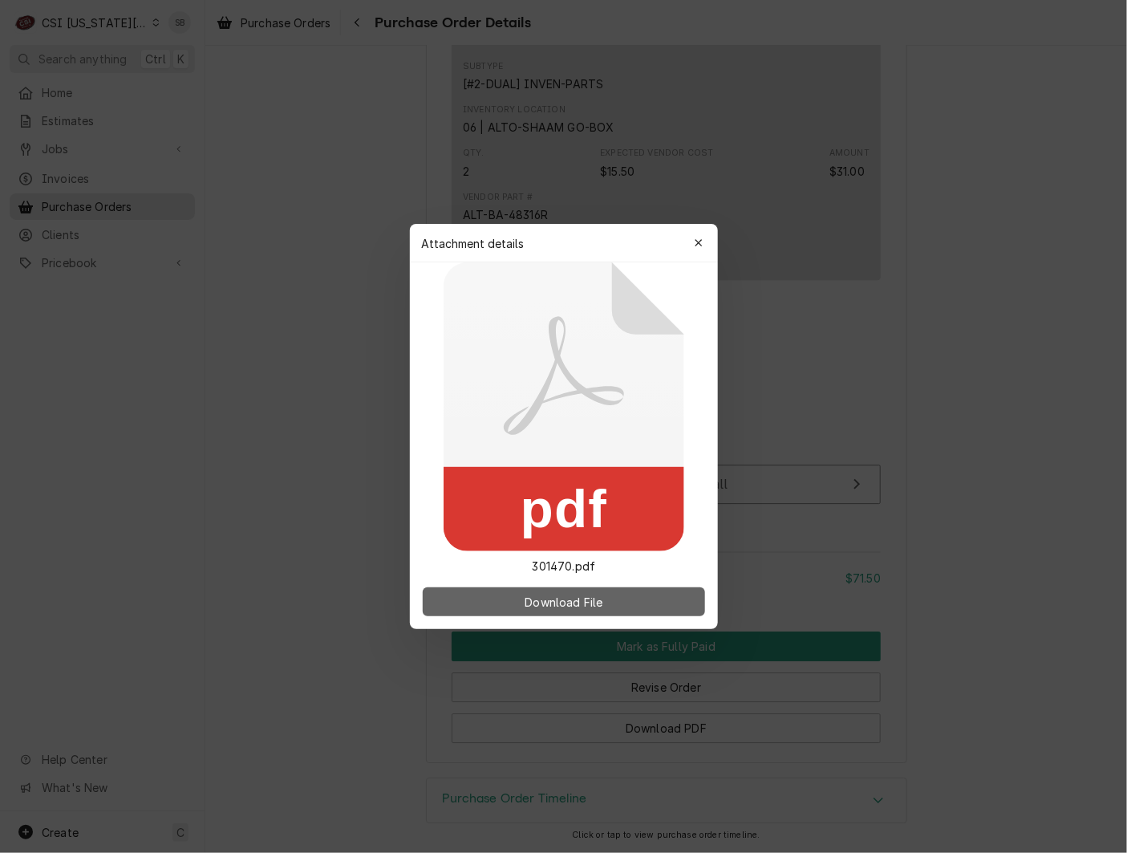
click at [554, 603] on span "Download File" at bounding box center [564, 602] width 84 height 17
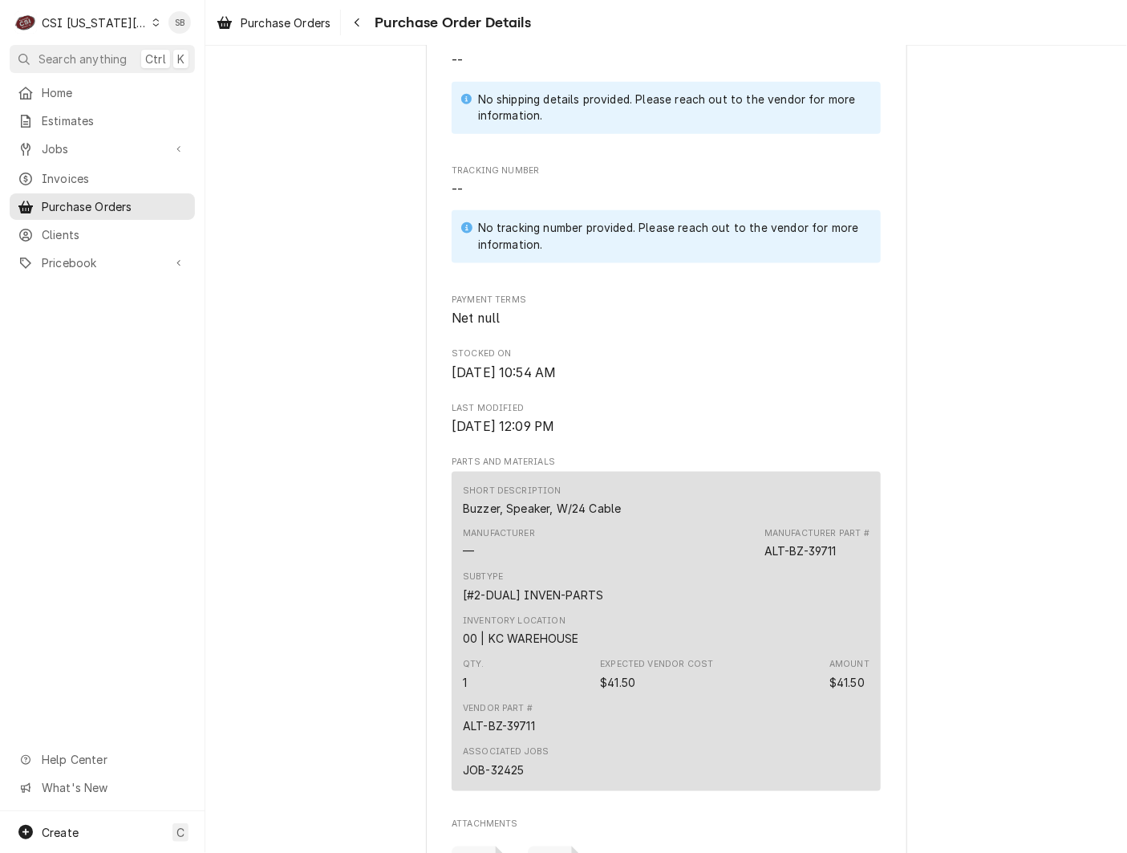
scroll to position [963, 0]
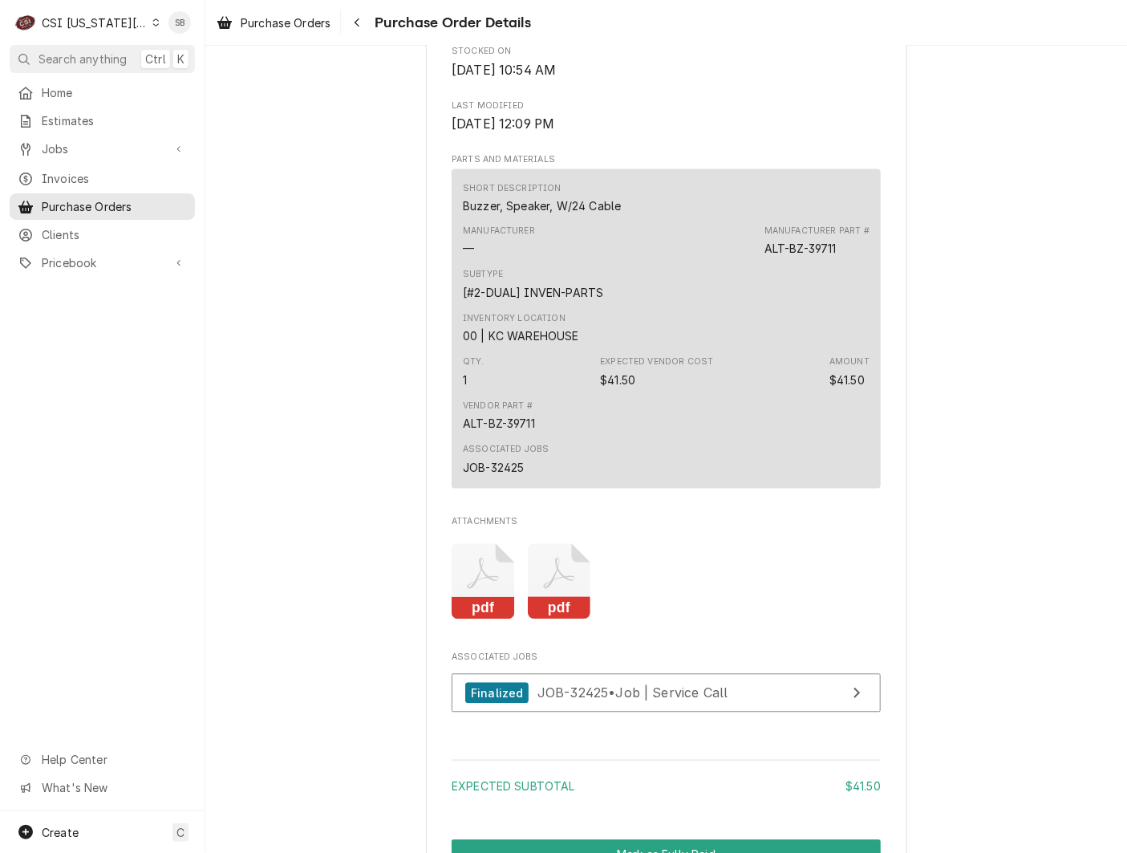
click at [474, 620] on icon "Attachments" at bounding box center [483, 582] width 63 height 76
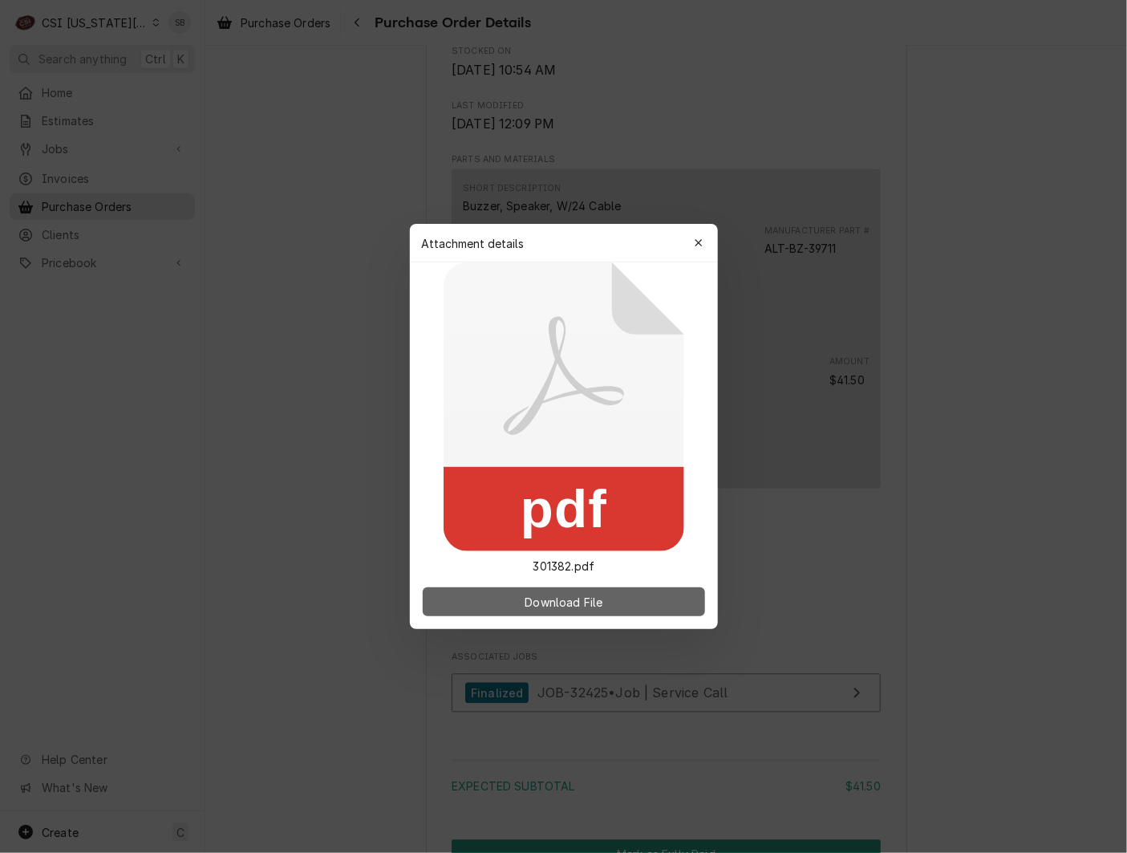
click at [628, 600] on button "Download File" at bounding box center [564, 601] width 282 height 29
